Goal: Information Seeking & Learning: Learn about a topic

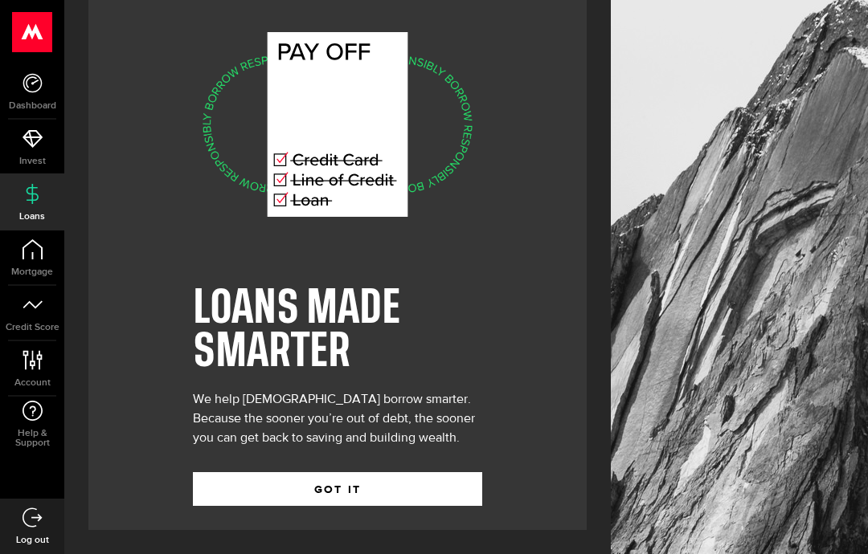
scroll to position [64, 0]
click at [346, 472] on button "GOT IT" at bounding box center [337, 489] width 289 height 34
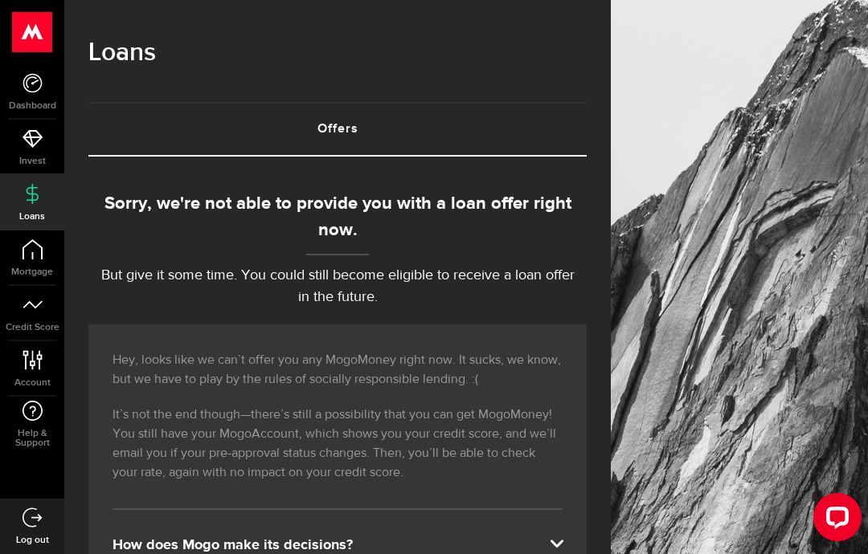
click at [42, 320] on link "Credit Score" at bounding box center [32, 313] width 64 height 55
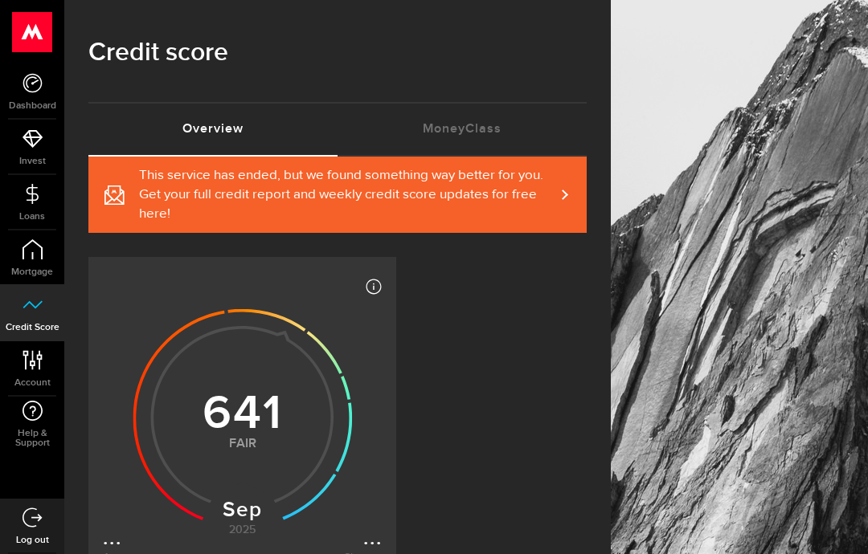
click at [44, 323] on span "Credit Score" at bounding box center [32, 328] width 64 height 10
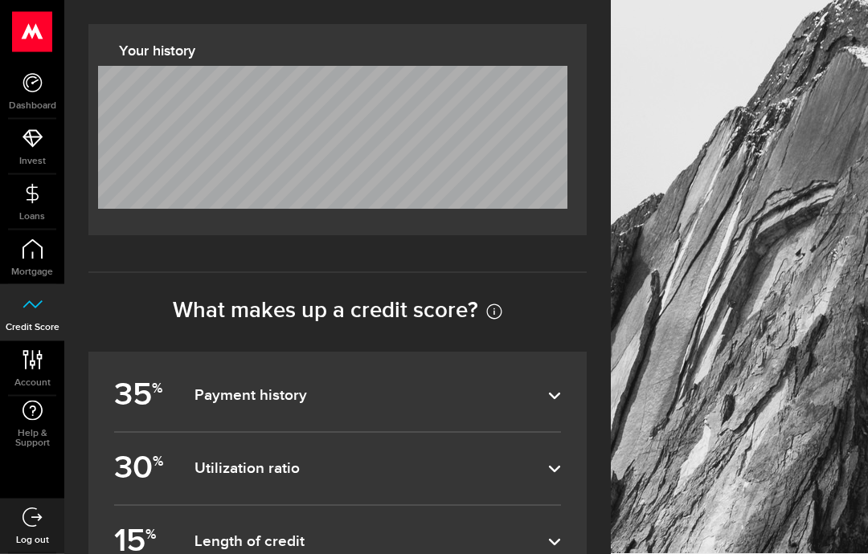
scroll to position [935, 0]
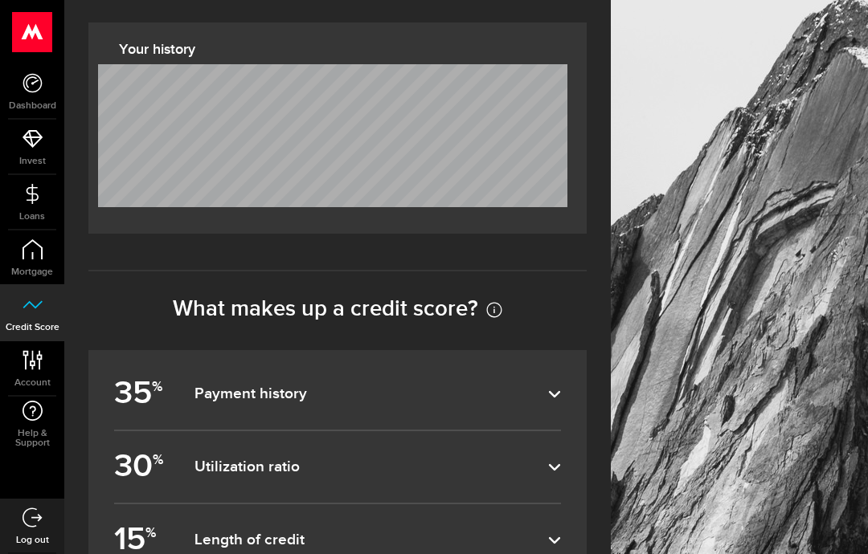
click at [544, 531] on dfn "Length of credit" at bounding box center [371, 540] width 354 height 19
click at [0, 0] on input "15 % Length of credit" at bounding box center [0, 0] width 0 height 0
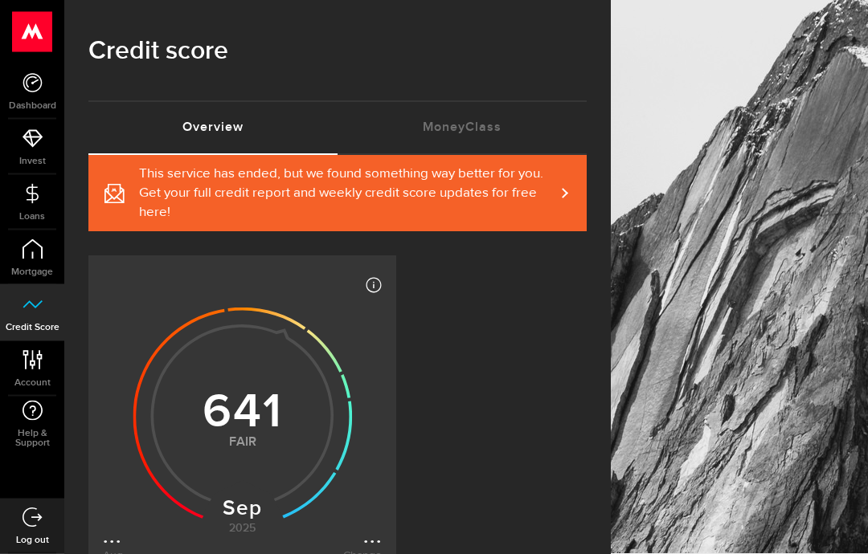
scroll to position [0, 0]
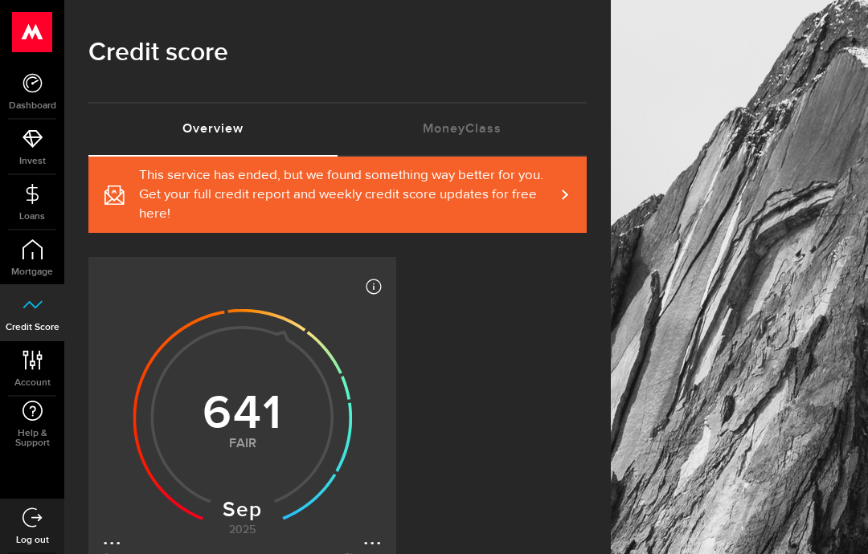
click at [31, 76] on icon at bounding box center [32, 83] width 20 height 20
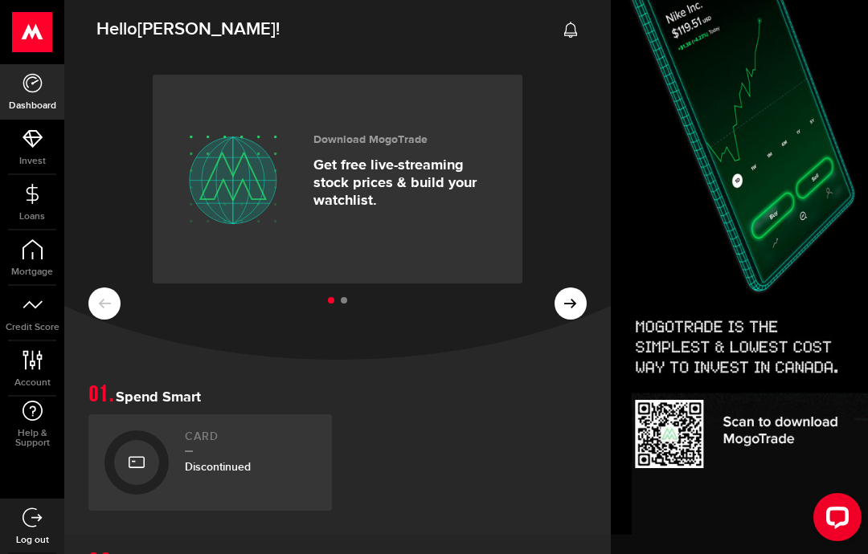
click at [24, 88] on icon at bounding box center [32, 83] width 20 height 20
click at [28, 31] on use at bounding box center [32, 32] width 39 height 40
click at [42, 30] on use at bounding box center [32, 32] width 39 height 40
